Goal: Find specific page/section: Find specific page/section

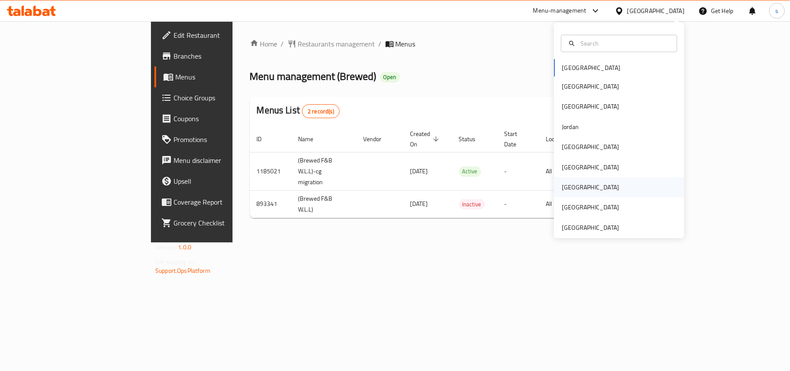
click at [563, 182] on div "[GEOGRAPHIC_DATA]" at bounding box center [590, 187] width 57 height 10
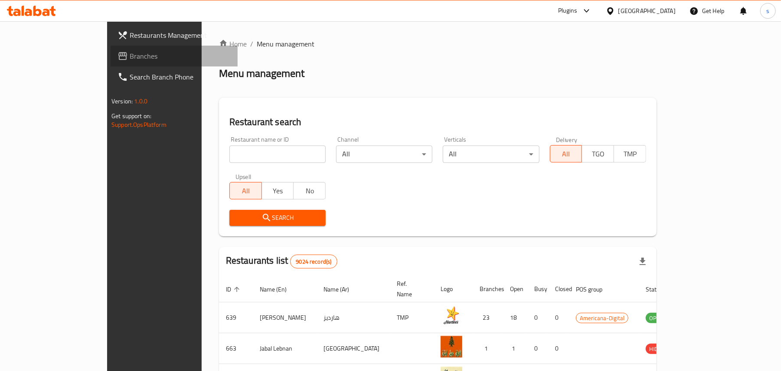
click at [130, 54] on span "Branches" at bounding box center [180, 56] width 101 height 10
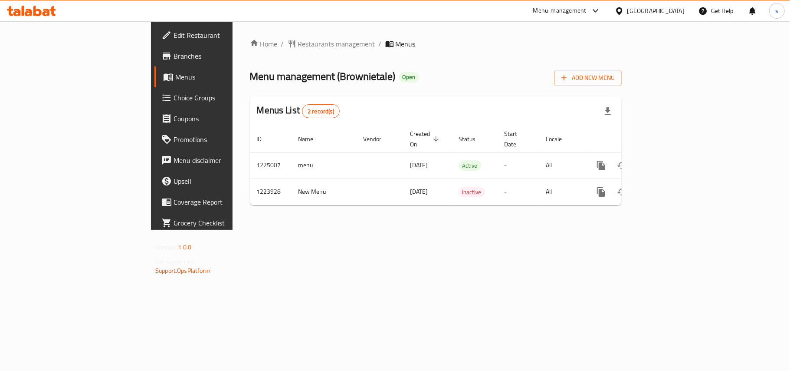
click at [679, 9] on div "[GEOGRAPHIC_DATA]" at bounding box center [655, 11] width 57 height 10
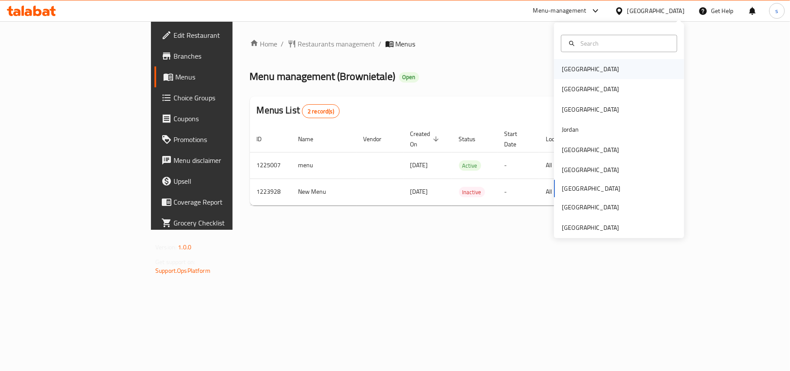
click at [564, 74] on div "[GEOGRAPHIC_DATA]" at bounding box center [590, 69] width 57 height 10
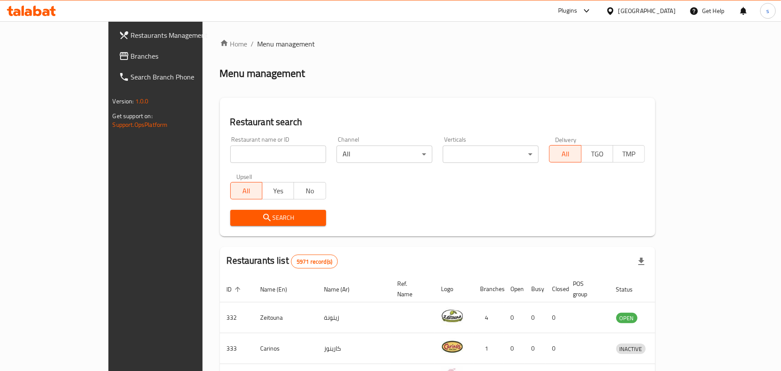
click at [665, 10] on div "[GEOGRAPHIC_DATA]" at bounding box center [647, 11] width 57 height 10
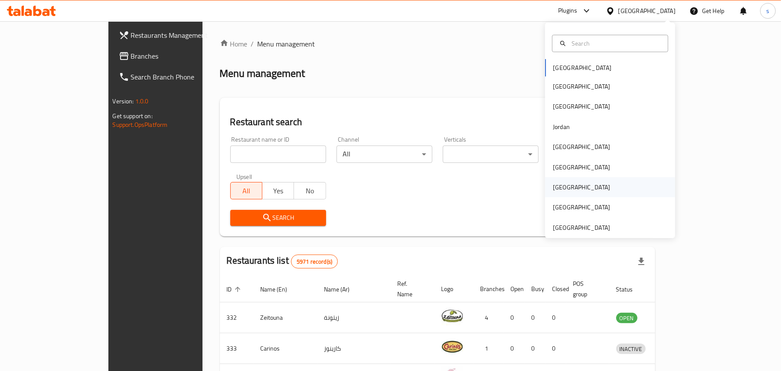
click at [546, 187] on div "[GEOGRAPHIC_DATA]" at bounding box center [581, 187] width 71 height 20
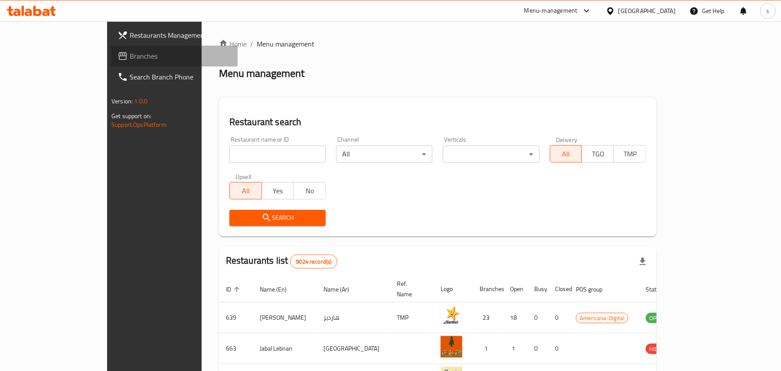
click at [130, 54] on span "Branches" at bounding box center [180, 56] width 101 height 10
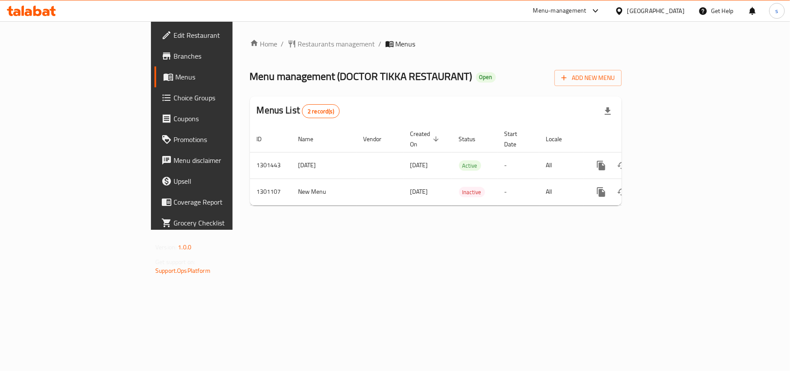
click at [678, 13] on div "[GEOGRAPHIC_DATA]" at bounding box center [655, 11] width 57 height 10
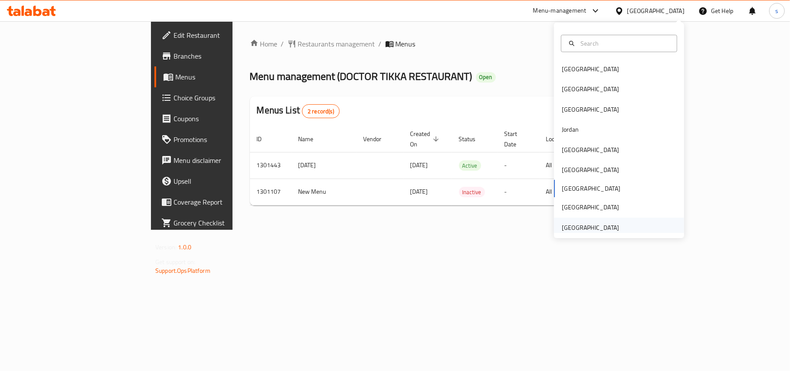
click at [577, 226] on div "[GEOGRAPHIC_DATA]" at bounding box center [590, 228] width 57 height 10
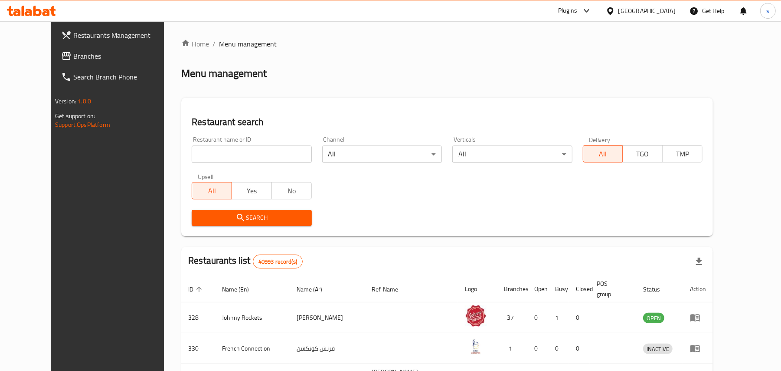
click at [73, 51] on span "Branches" at bounding box center [123, 56] width 101 height 10
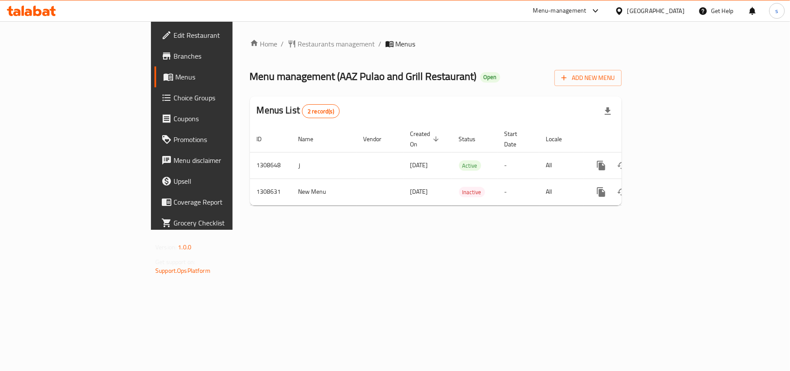
click at [658, 9] on div "[GEOGRAPHIC_DATA]" at bounding box center [655, 11] width 57 height 10
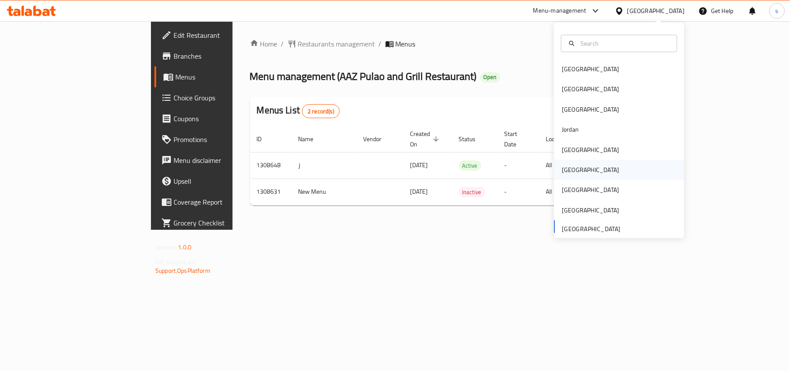
click at [565, 173] on div "[GEOGRAPHIC_DATA]" at bounding box center [590, 170] width 57 height 10
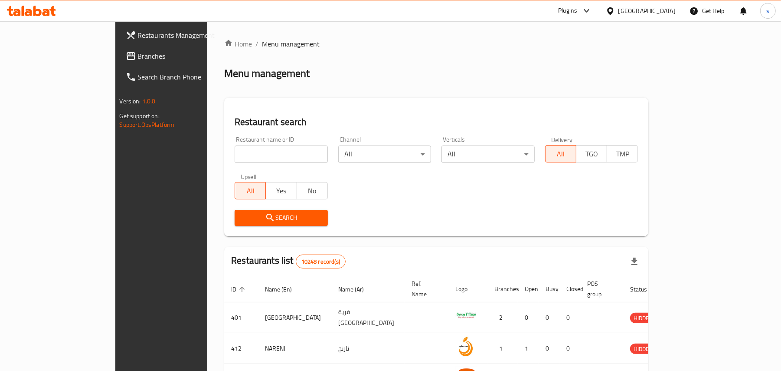
click at [138, 61] on span "Branches" at bounding box center [188, 56] width 101 height 10
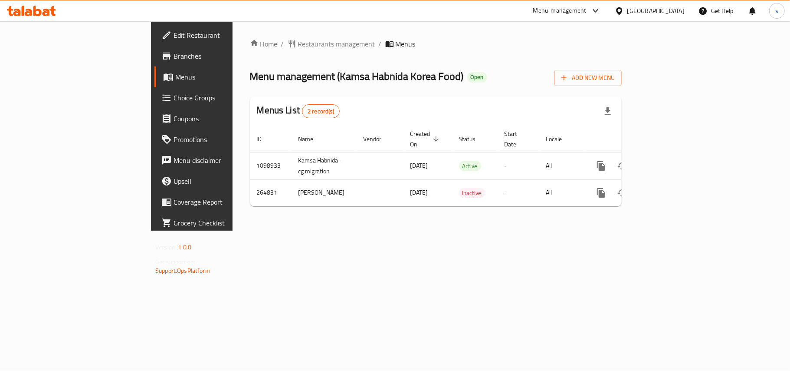
click at [675, 13] on div "[GEOGRAPHIC_DATA]" at bounding box center [655, 11] width 57 height 10
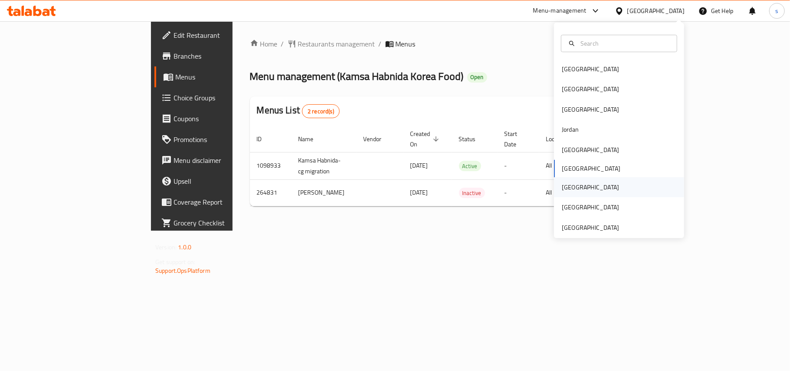
click at [567, 186] on div "[GEOGRAPHIC_DATA]" at bounding box center [590, 187] width 57 height 10
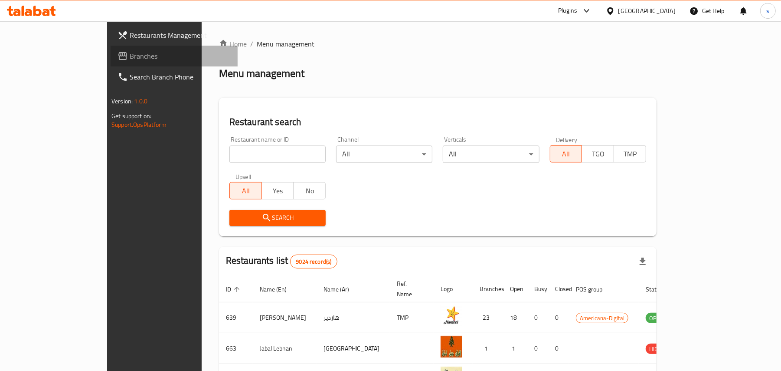
click at [130, 56] on span "Branches" at bounding box center [180, 56] width 101 height 10
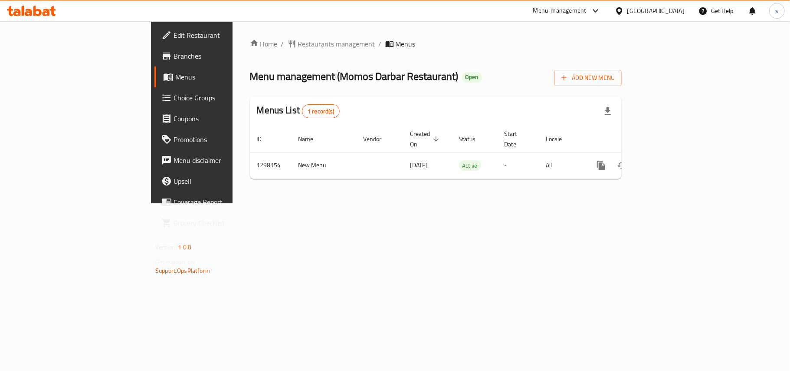
click at [672, 9] on div "[GEOGRAPHIC_DATA]" at bounding box center [655, 11] width 57 height 10
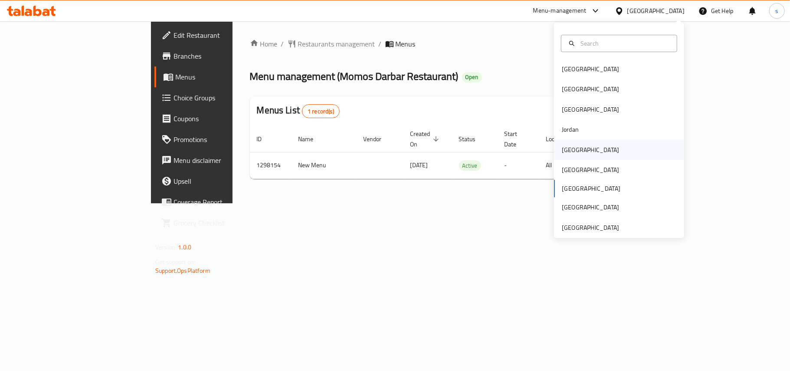
click at [567, 150] on div "[GEOGRAPHIC_DATA]" at bounding box center [590, 150] width 57 height 10
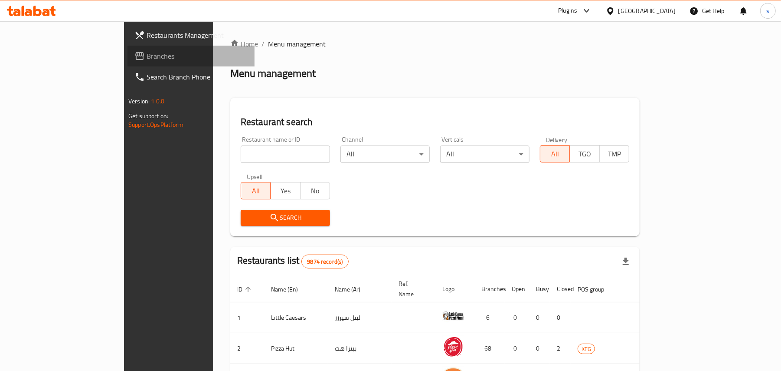
click at [147, 52] on span "Branches" at bounding box center [197, 56] width 101 height 10
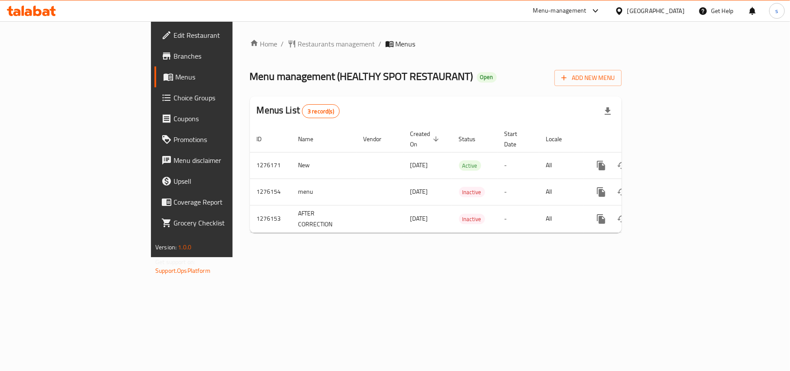
click at [667, 11] on div "United Arab Emirates" at bounding box center [655, 11] width 57 height 10
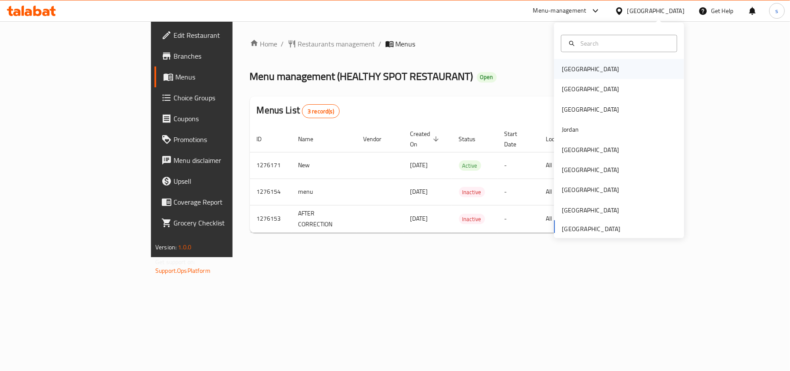
click at [566, 68] on div "Bahrain" at bounding box center [590, 69] width 57 height 10
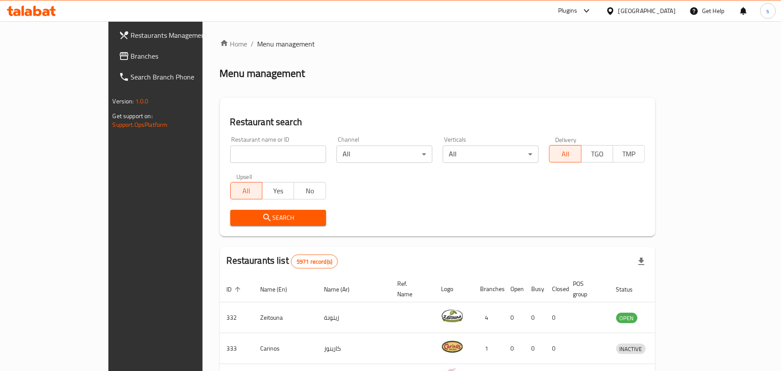
click at [655, 14] on div "Bahrain" at bounding box center [647, 11] width 57 height 10
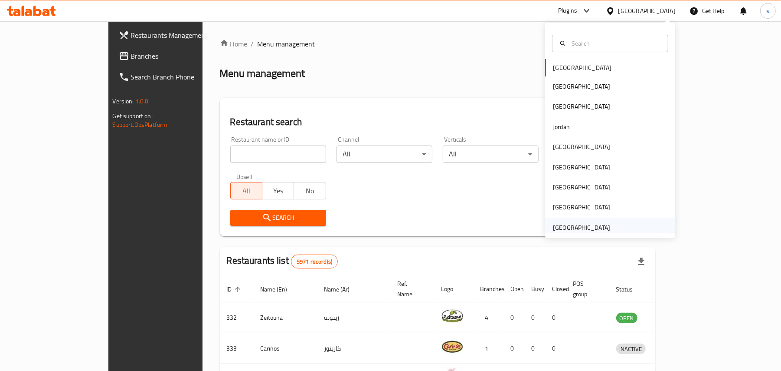
click at [589, 229] on div "United Arab Emirates" at bounding box center [581, 228] width 57 height 10
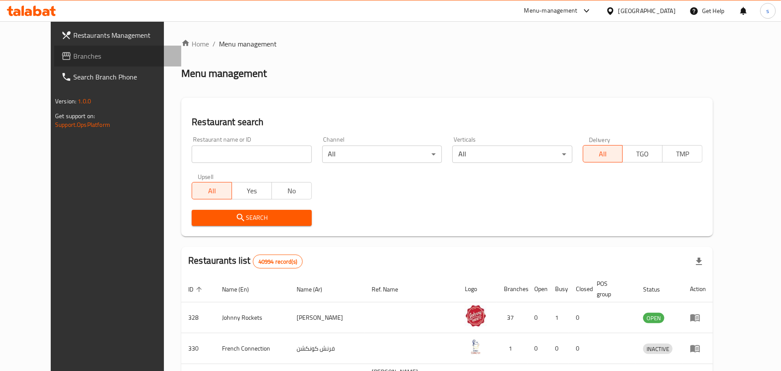
click at [73, 56] on span "Branches" at bounding box center [123, 56] width 101 height 10
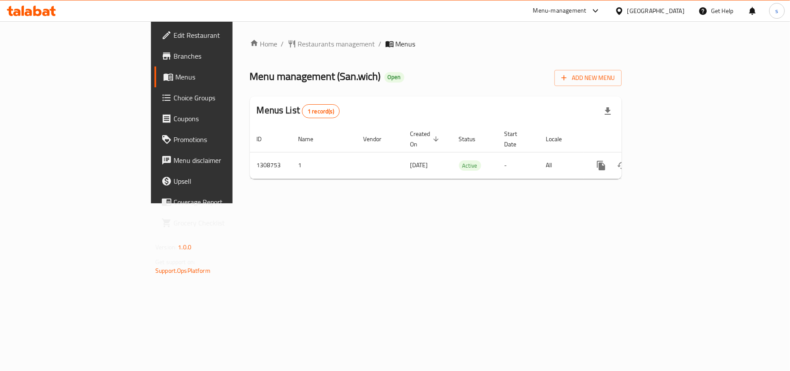
click at [641, 9] on div "[GEOGRAPHIC_DATA]" at bounding box center [655, 11] width 57 height 10
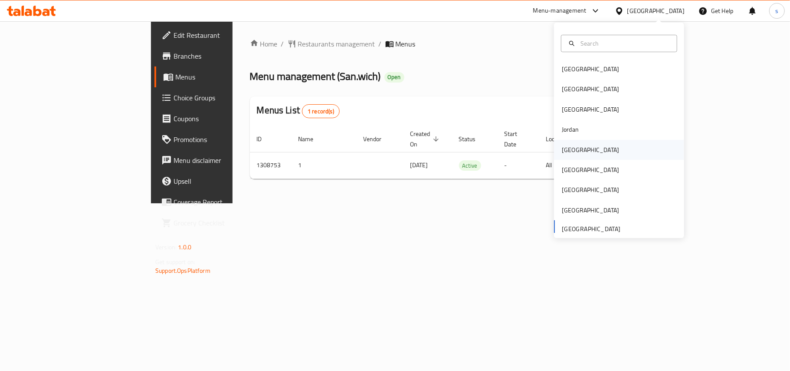
click at [567, 150] on div "[GEOGRAPHIC_DATA]" at bounding box center [590, 150] width 57 height 10
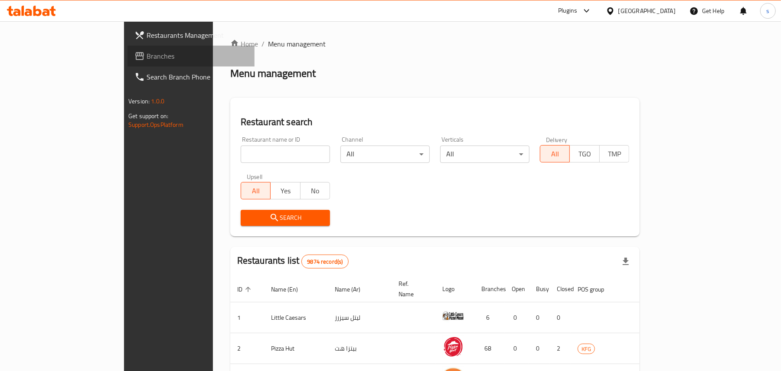
click at [147, 59] on span "Branches" at bounding box center [197, 56] width 101 height 10
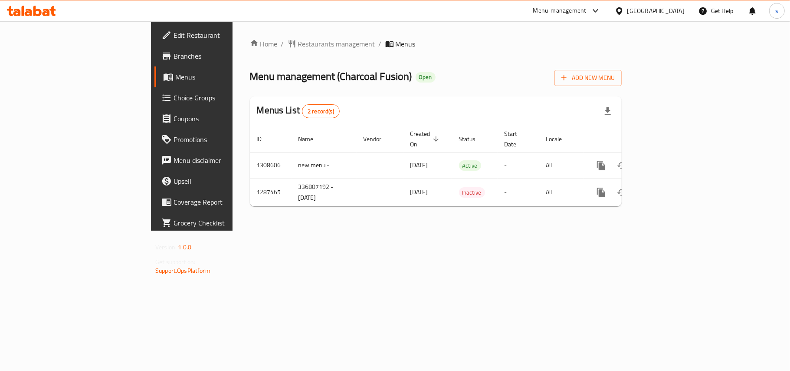
click at [681, 13] on div "[GEOGRAPHIC_DATA]" at bounding box center [655, 11] width 57 height 10
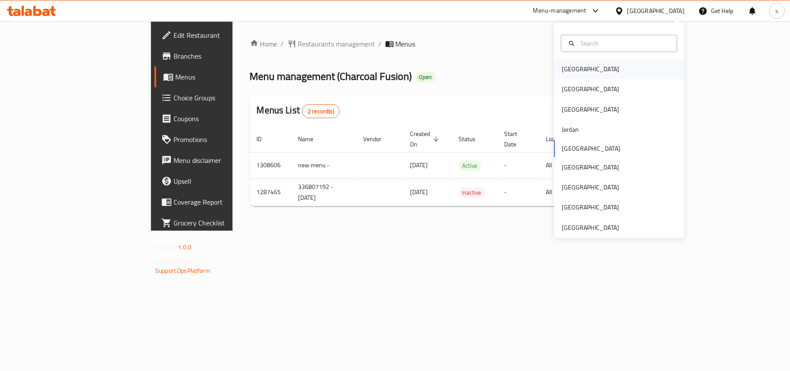
click at [559, 75] on div "[GEOGRAPHIC_DATA]" at bounding box center [590, 69] width 71 height 20
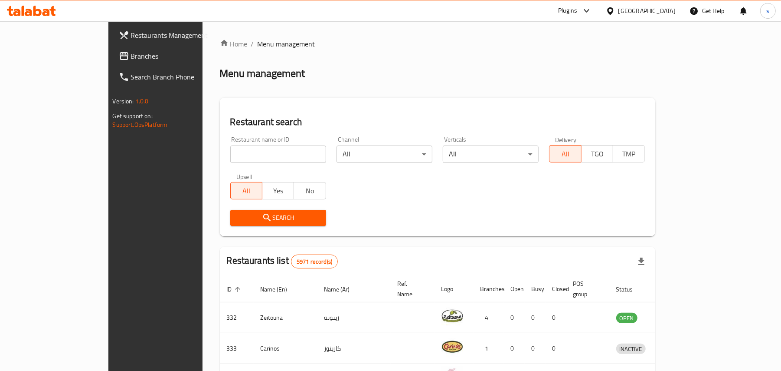
click at [672, 11] on div "[GEOGRAPHIC_DATA]" at bounding box center [647, 11] width 57 height 10
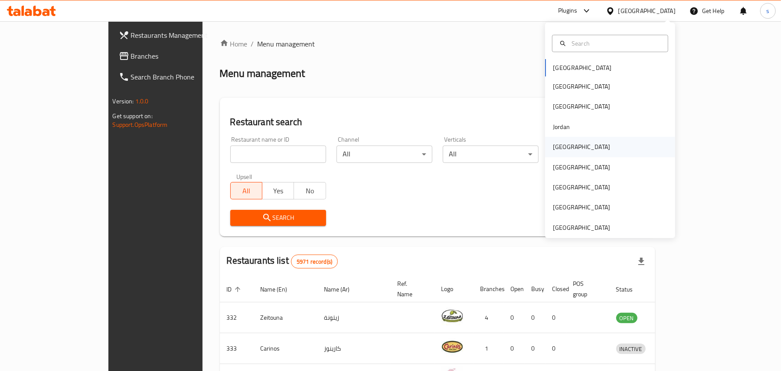
click at [563, 144] on div "[GEOGRAPHIC_DATA]" at bounding box center [581, 147] width 71 height 20
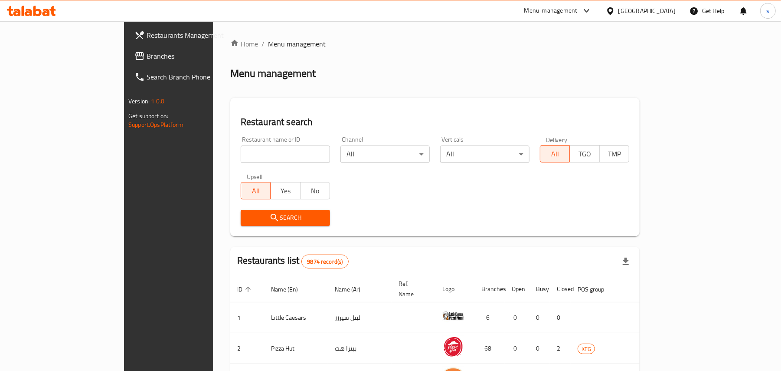
click at [147, 56] on span "Branches" at bounding box center [197, 56] width 101 height 10
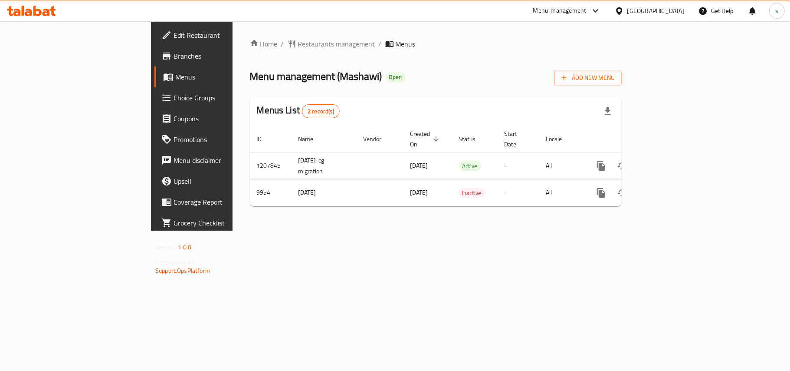
click at [676, 9] on div "[GEOGRAPHIC_DATA]" at bounding box center [655, 11] width 57 height 10
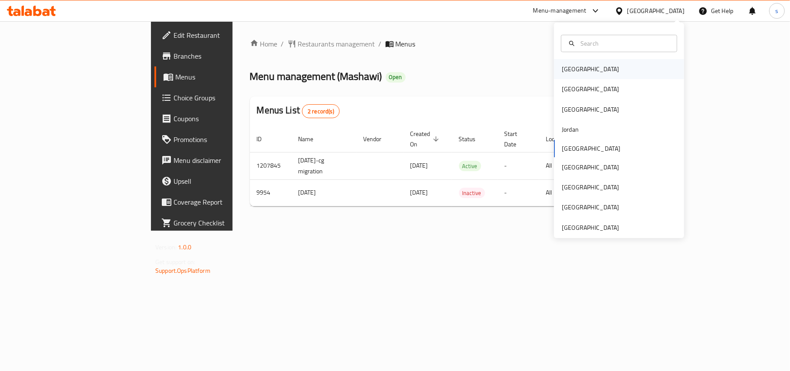
click at [567, 72] on div "[GEOGRAPHIC_DATA]" at bounding box center [590, 69] width 57 height 10
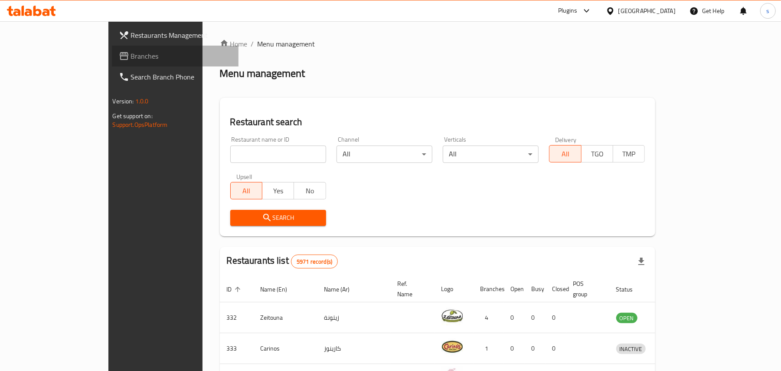
click at [131, 52] on span "Branches" at bounding box center [181, 56] width 101 height 10
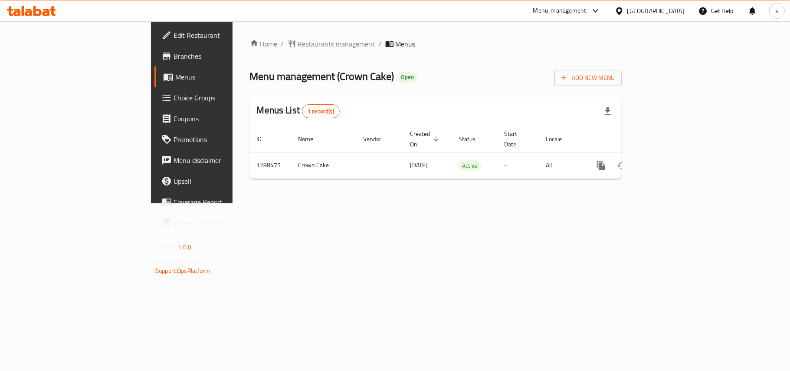
click at [675, 10] on div "[GEOGRAPHIC_DATA]" at bounding box center [655, 11] width 57 height 10
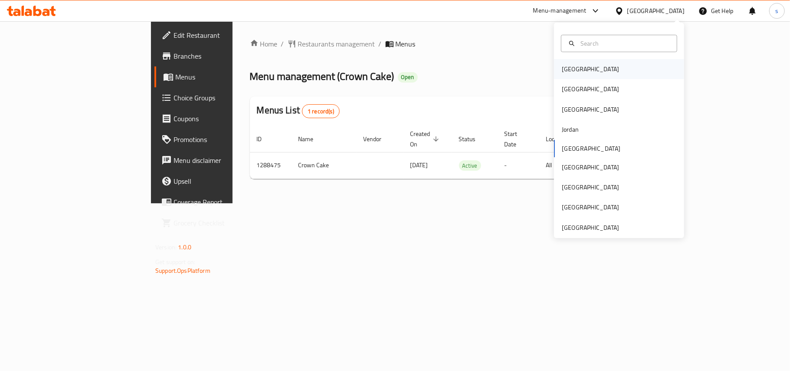
click at [568, 65] on div "[GEOGRAPHIC_DATA]" at bounding box center [590, 69] width 57 height 10
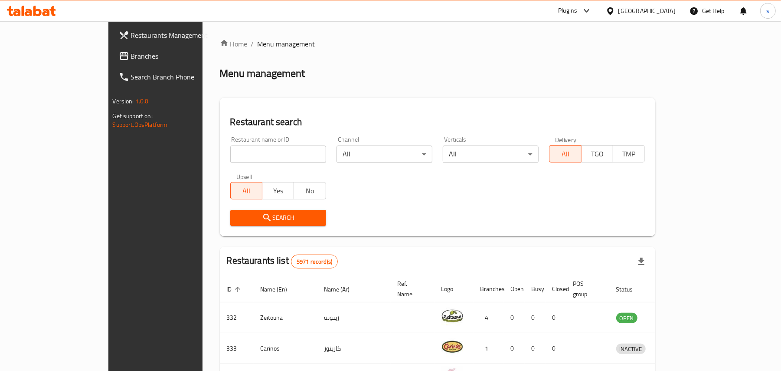
click at [672, 10] on div "Bahrain" at bounding box center [647, 11] width 57 height 10
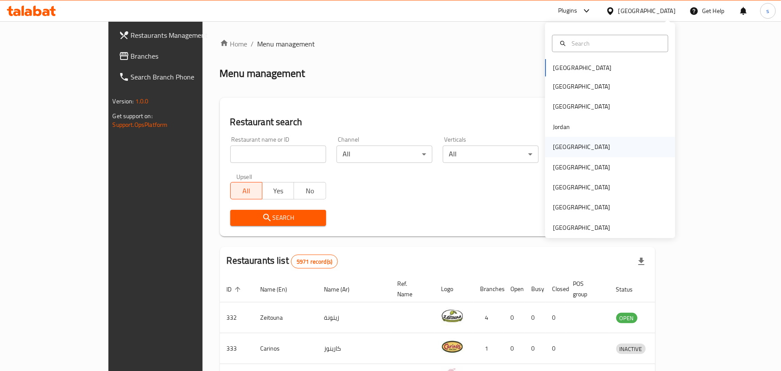
click at [563, 148] on div "Kuwait" at bounding box center [581, 147] width 71 height 20
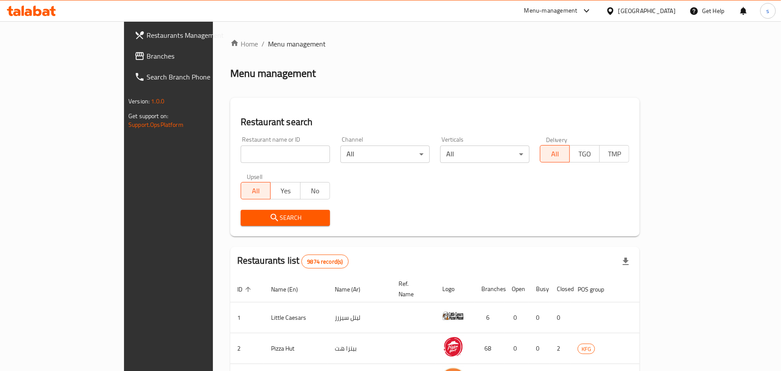
click at [147, 56] on span "Branches" at bounding box center [197, 56] width 101 height 10
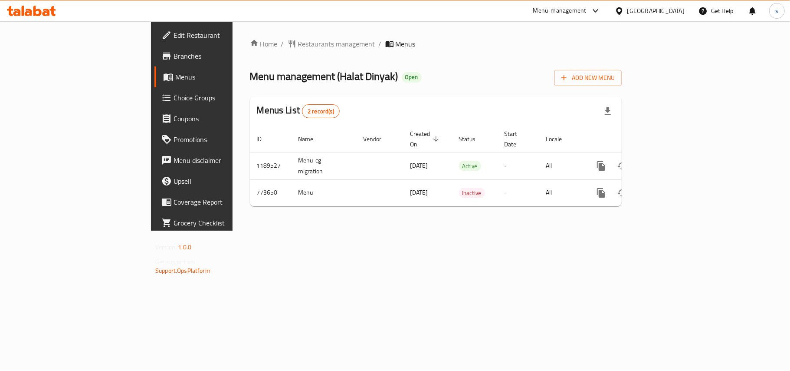
click at [624, 11] on icon at bounding box center [619, 11] width 9 height 9
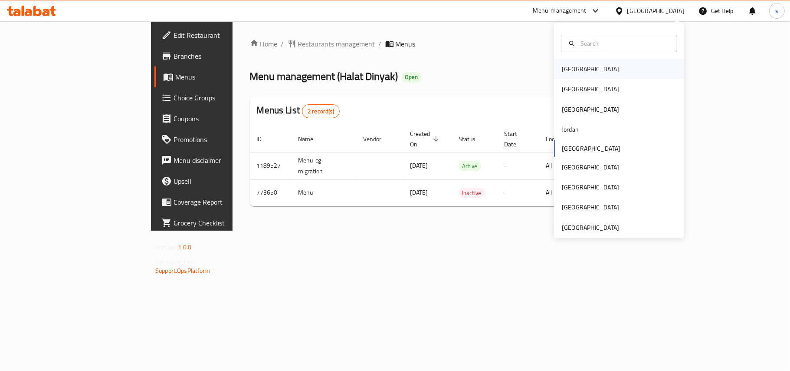
click at [573, 69] on div "[GEOGRAPHIC_DATA]" at bounding box center [590, 69] width 57 height 10
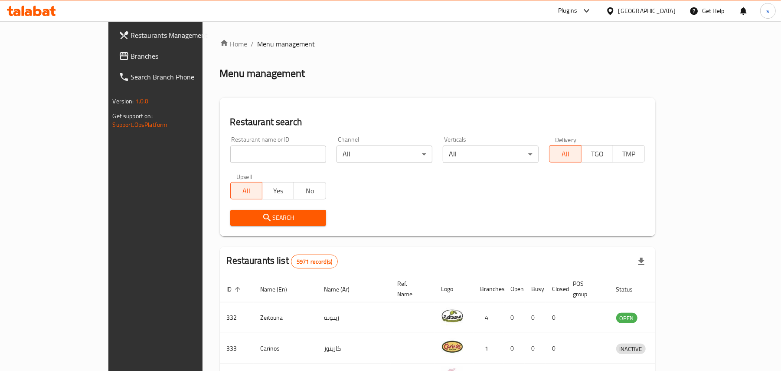
click at [131, 59] on span "Branches" at bounding box center [181, 56] width 101 height 10
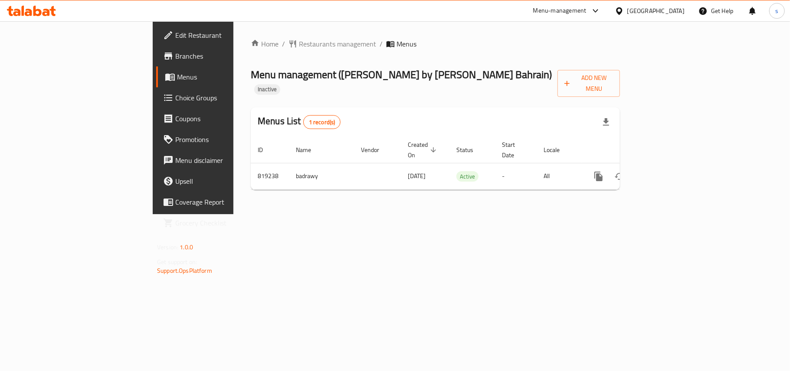
click at [682, 10] on div "Bahrain" at bounding box center [655, 11] width 57 height 10
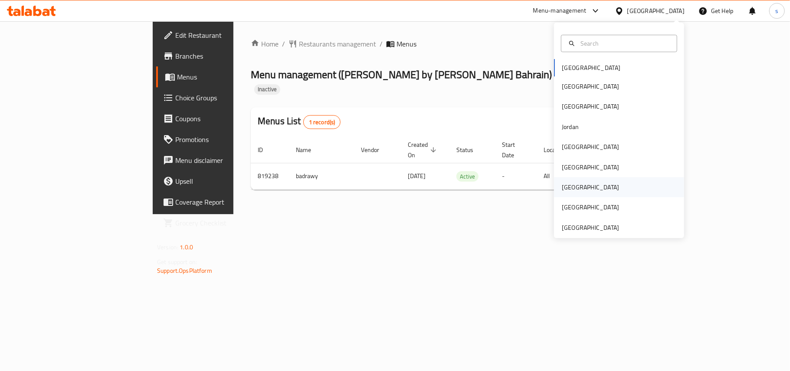
click at [570, 186] on div "[GEOGRAPHIC_DATA]" at bounding box center [590, 187] width 71 height 20
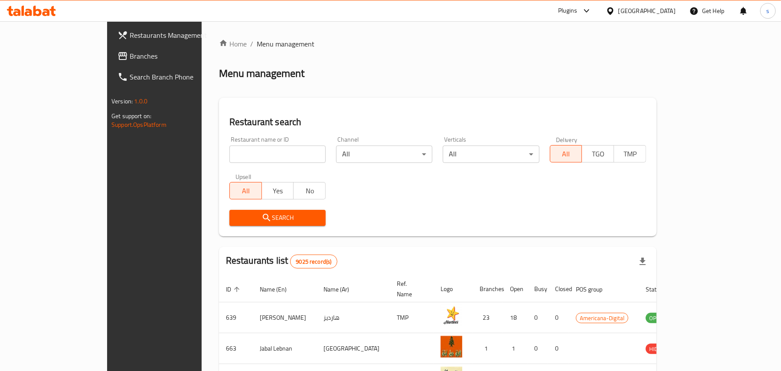
click at [130, 51] on span "Branches" at bounding box center [180, 56] width 101 height 10
